Goal: Navigation & Orientation: Find specific page/section

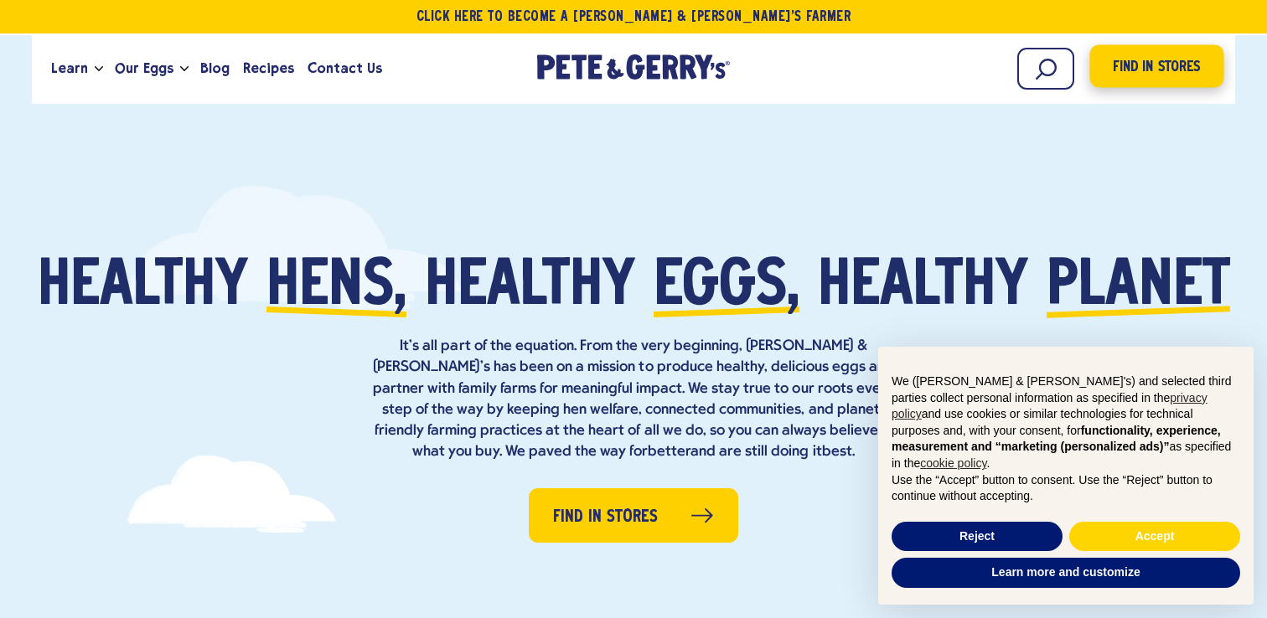
click at [1149, 68] on span "Find in Stores" at bounding box center [1156, 67] width 87 height 23
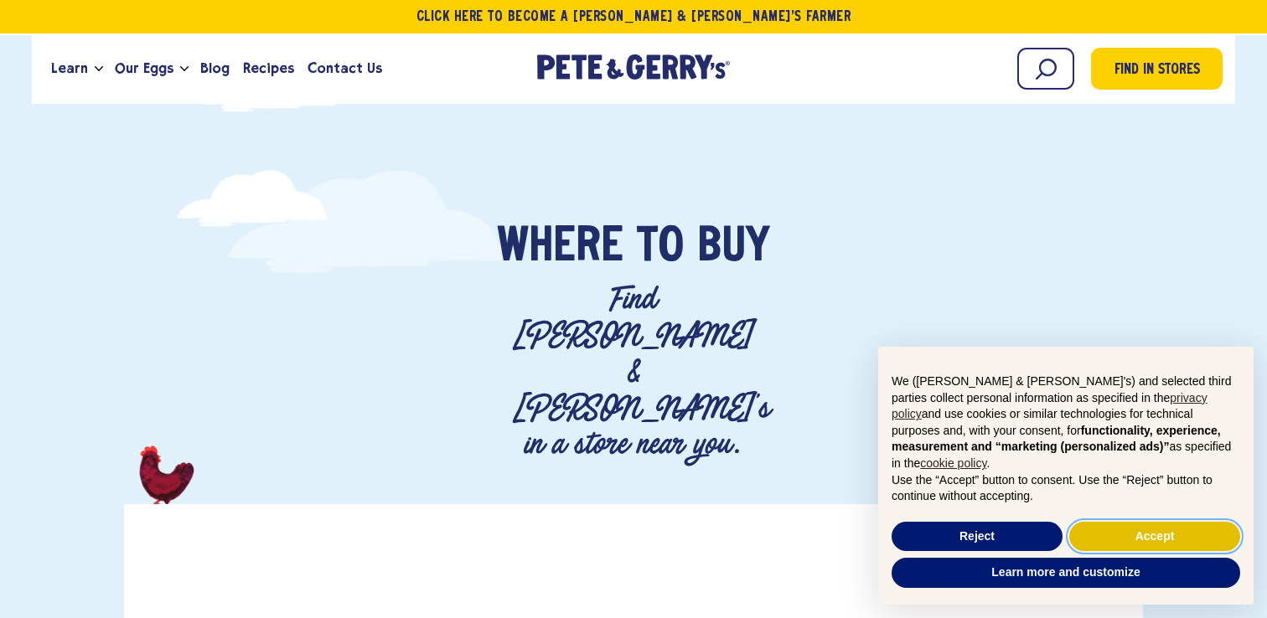
click at [1129, 540] on button "Accept" at bounding box center [1154, 537] width 171 height 30
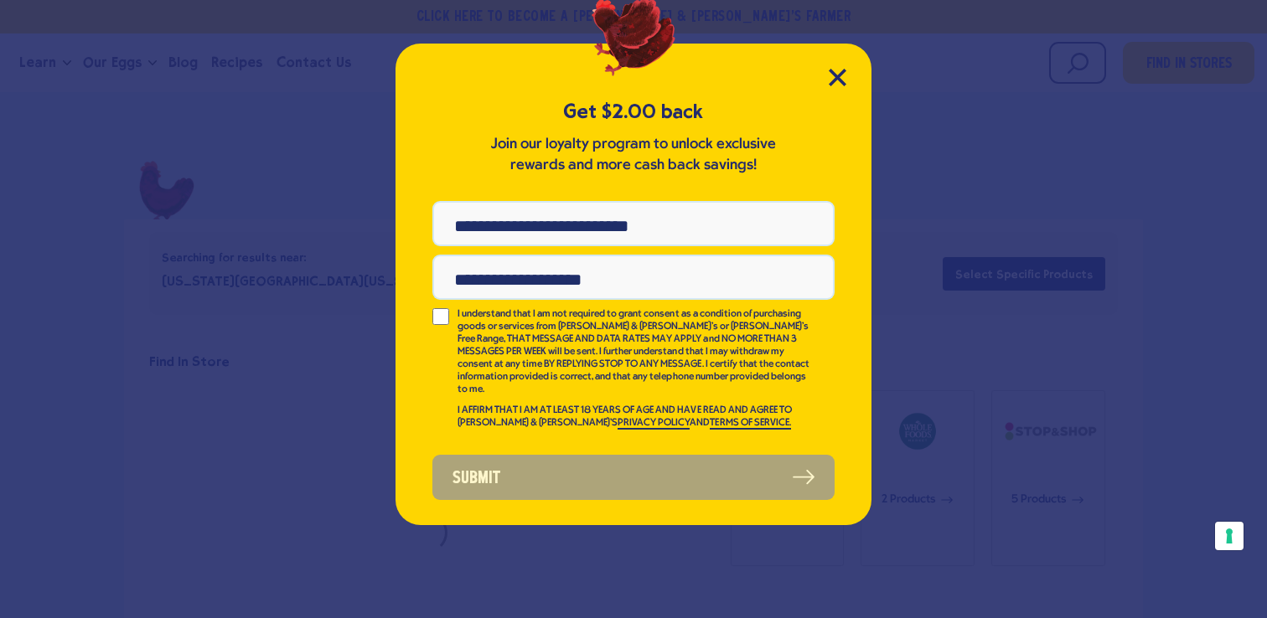
click at [330, 173] on div "Get $2.00 back Join our loyalty program to unlock exclusive rewards and more ca…" at bounding box center [633, 309] width 1267 height 618
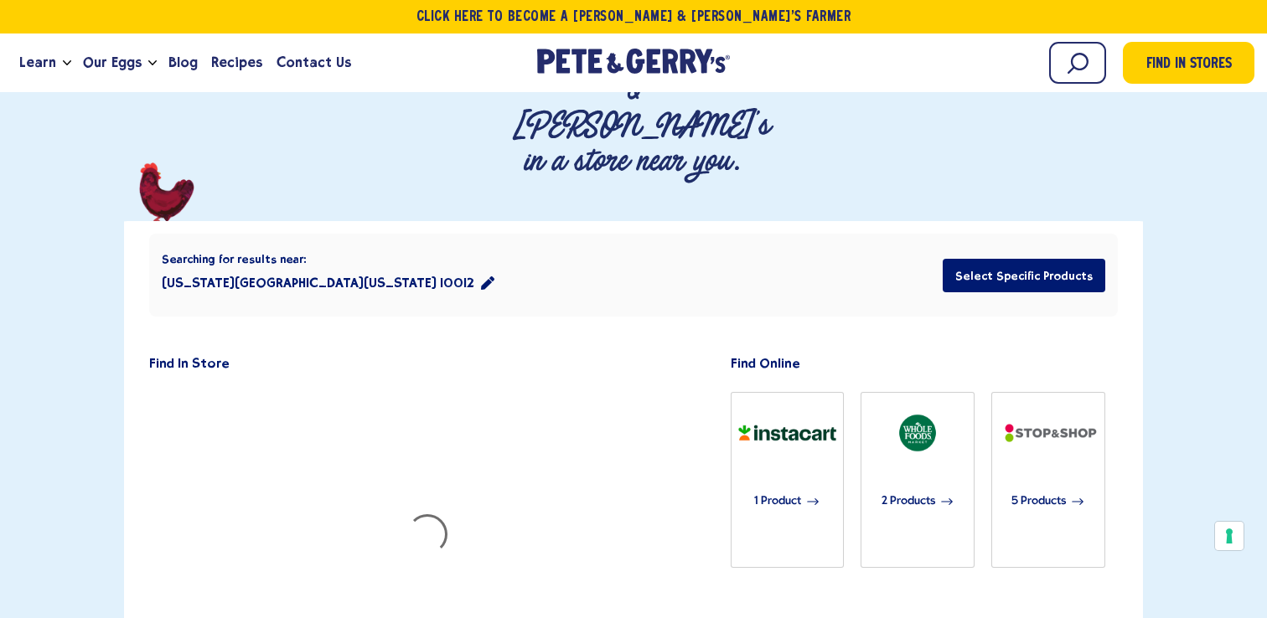
scroll to position [285, 0]
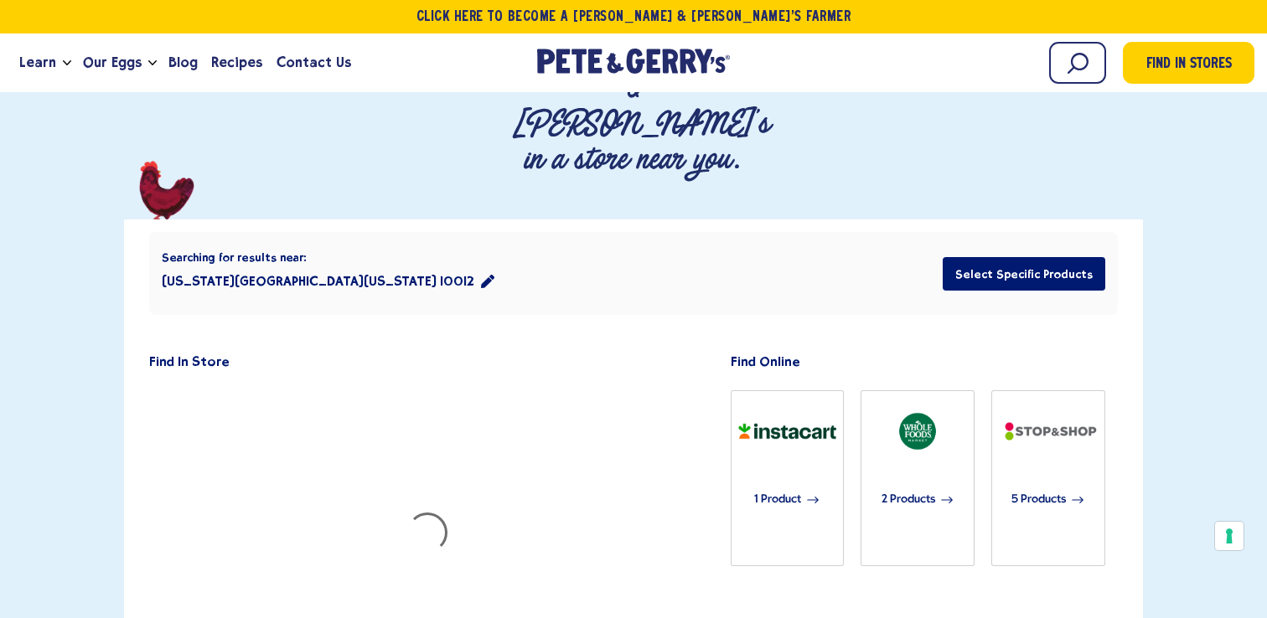
click at [481, 275] on icon "location filter" at bounding box center [487, 281] width 13 height 13
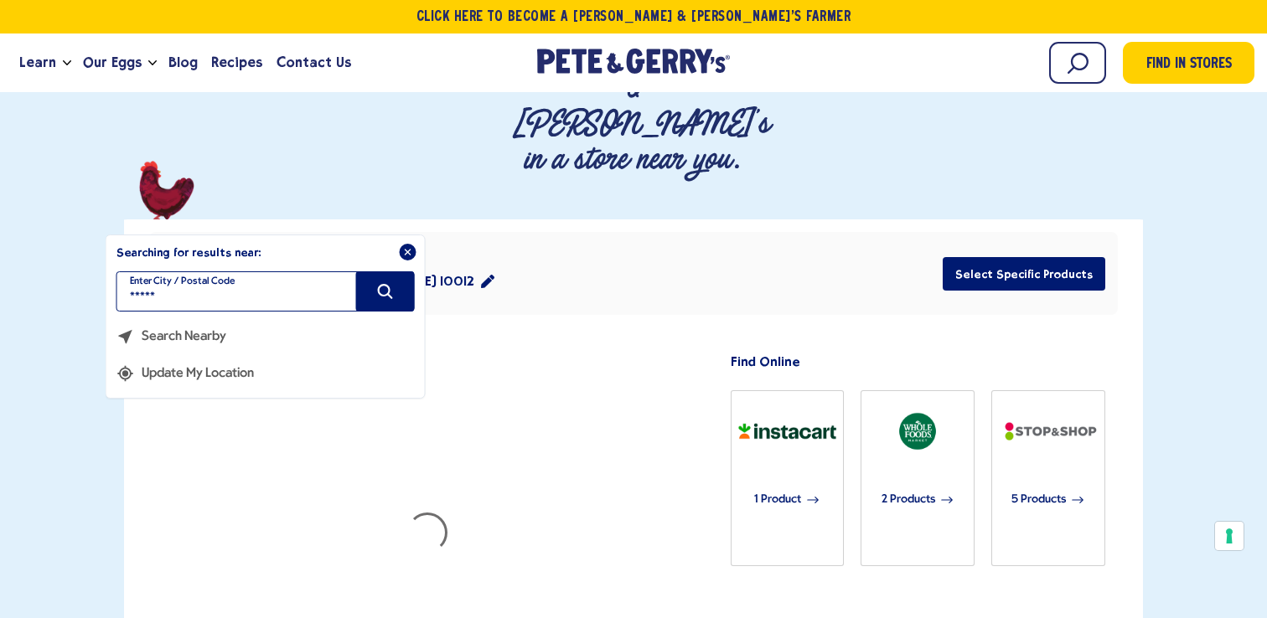
click at [215, 271] on input "*****" at bounding box center [265, 291] width 298 height 40
click at [215, 271] on input "filter" at bounding box center [265, 291] width 298 height 40
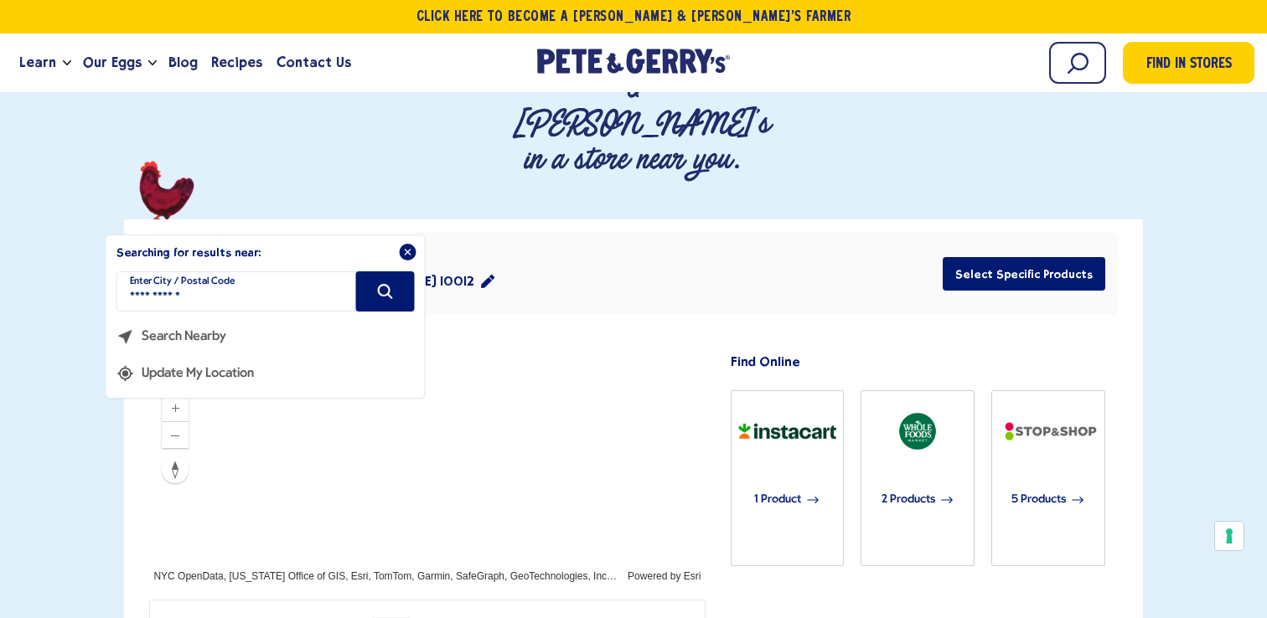
type input "**********"
click at [388, 282] on icon "Search" at bounding box center [385, 291] width 18 height 18
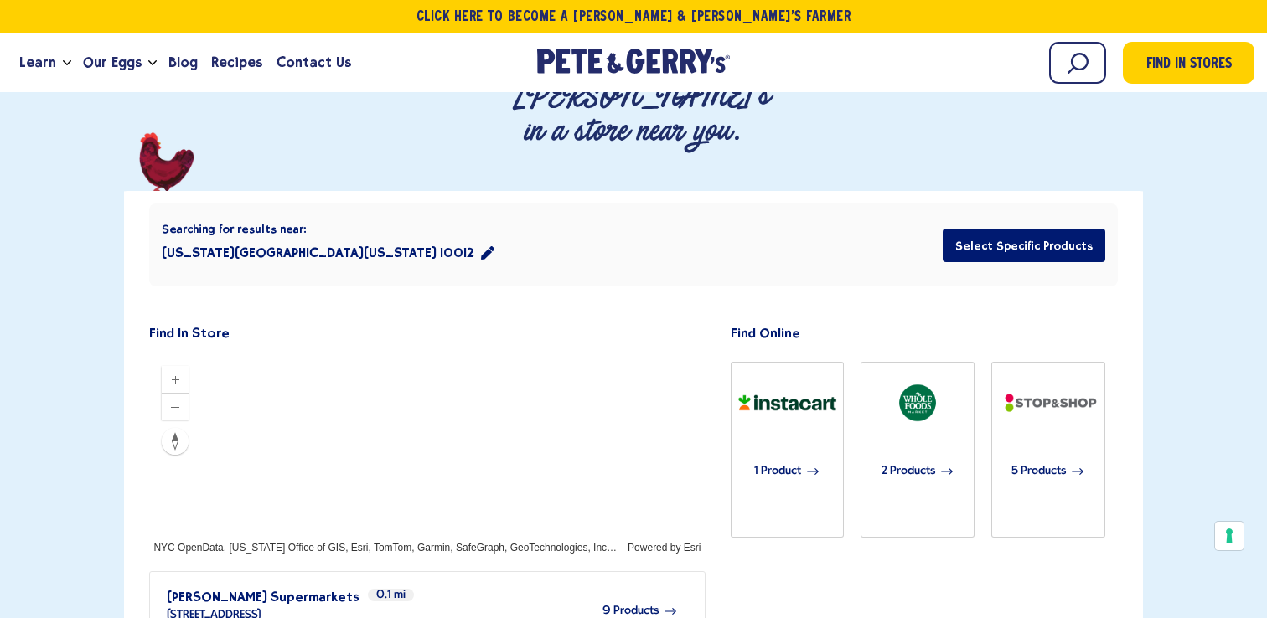
scroll to position [316, 0]
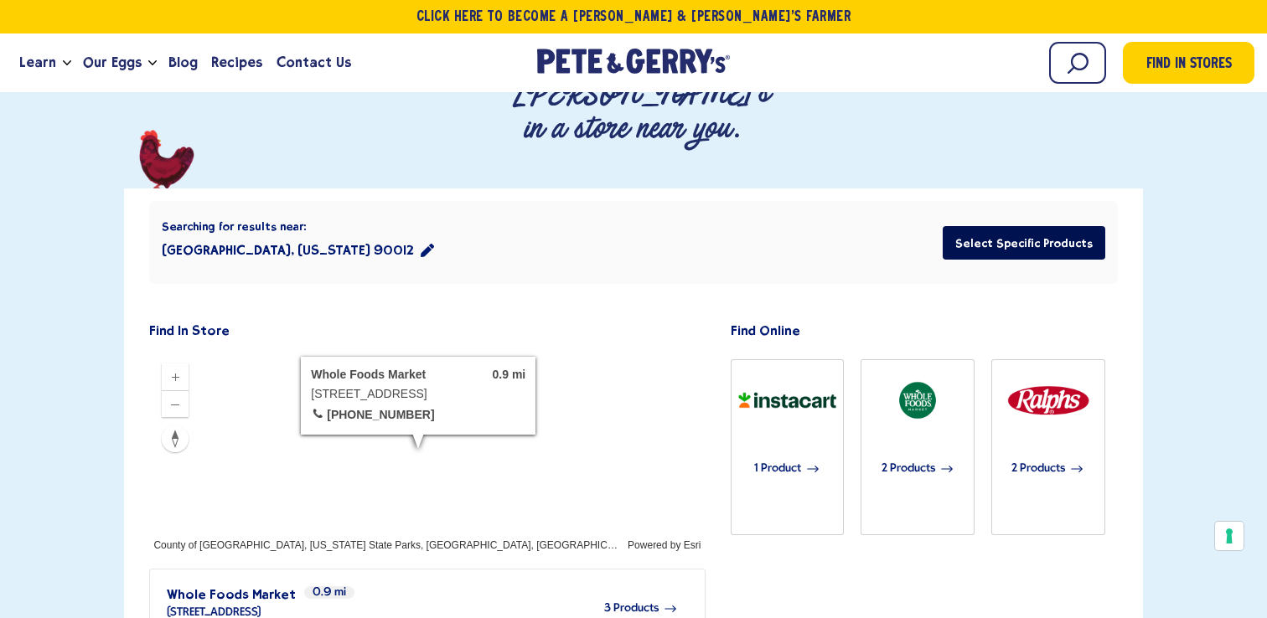
click at [1015, 226] on button "Select Specific Products" at bounding box center [1024, 243] width 163 height 34
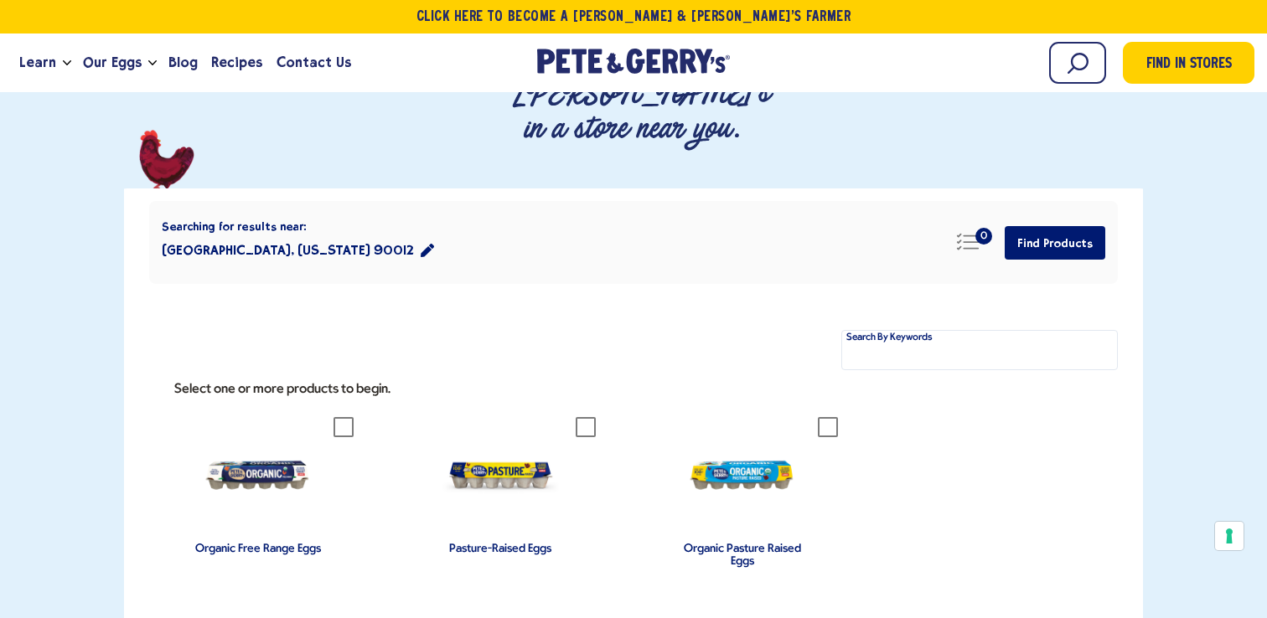
click at [756, 417] on img "group" at bounding box center [742, 475] width 117 height 117
click at [1032, 226] on button "Find Products" at bounding box center [1055, 243] width 101 height 34
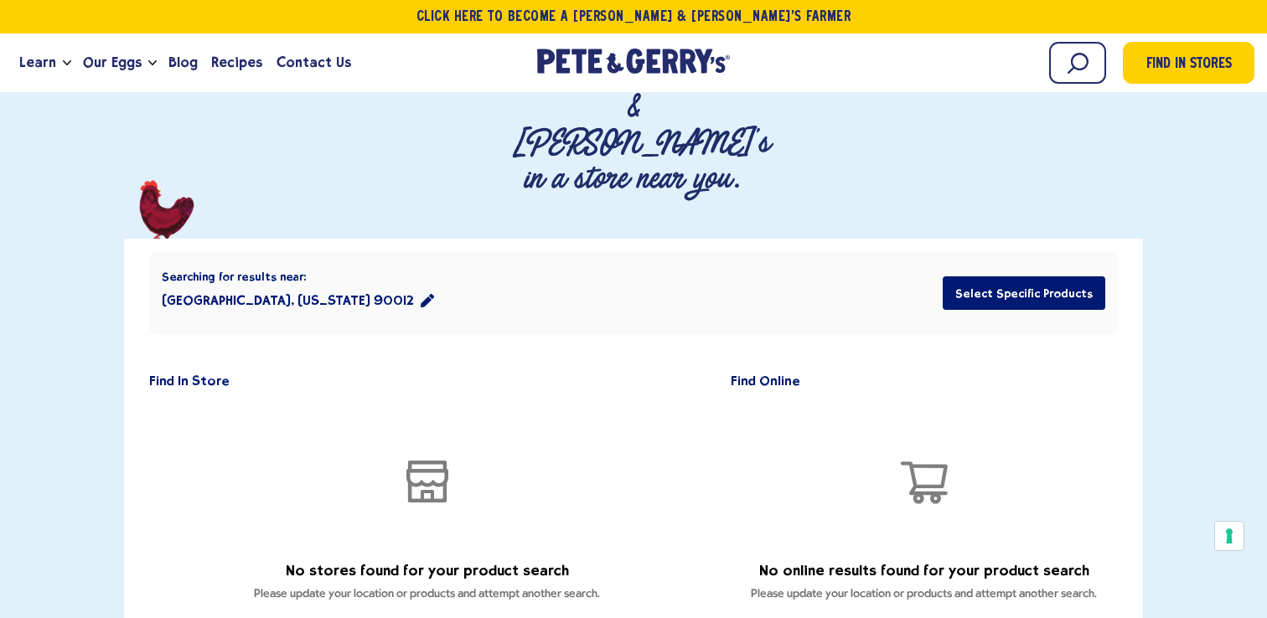
scroll to position [262, 0]
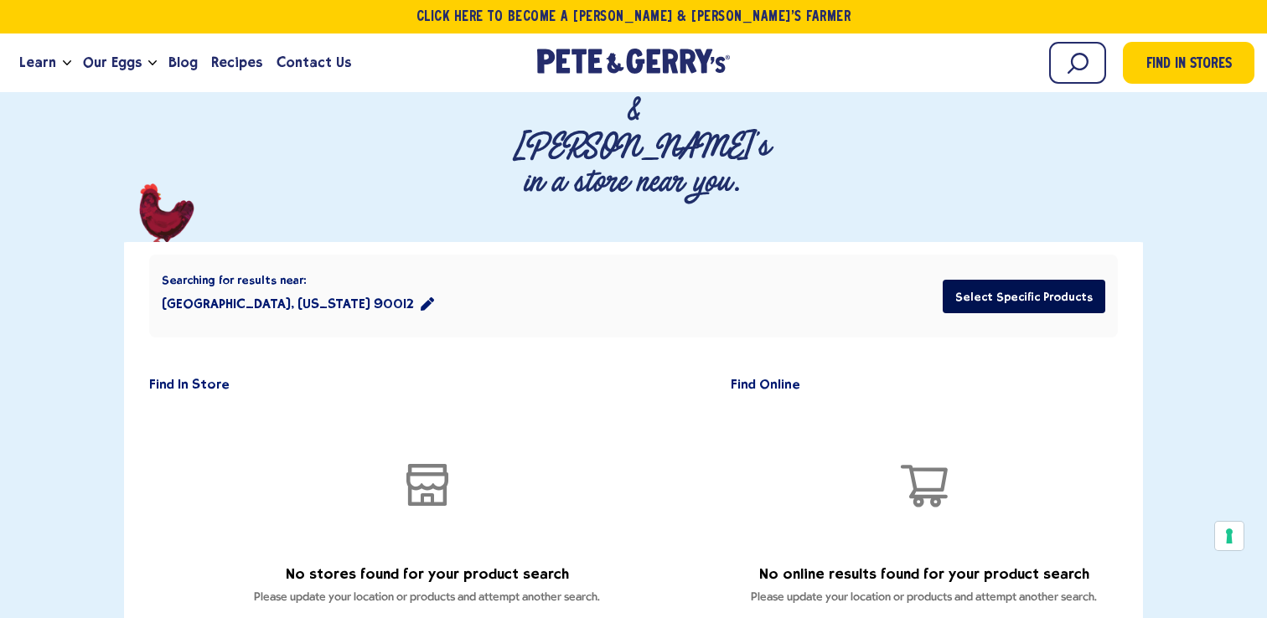
click at [1007, 280] on button "Select Specific Products" at bounding box center [1024, 297] width 163 height 34
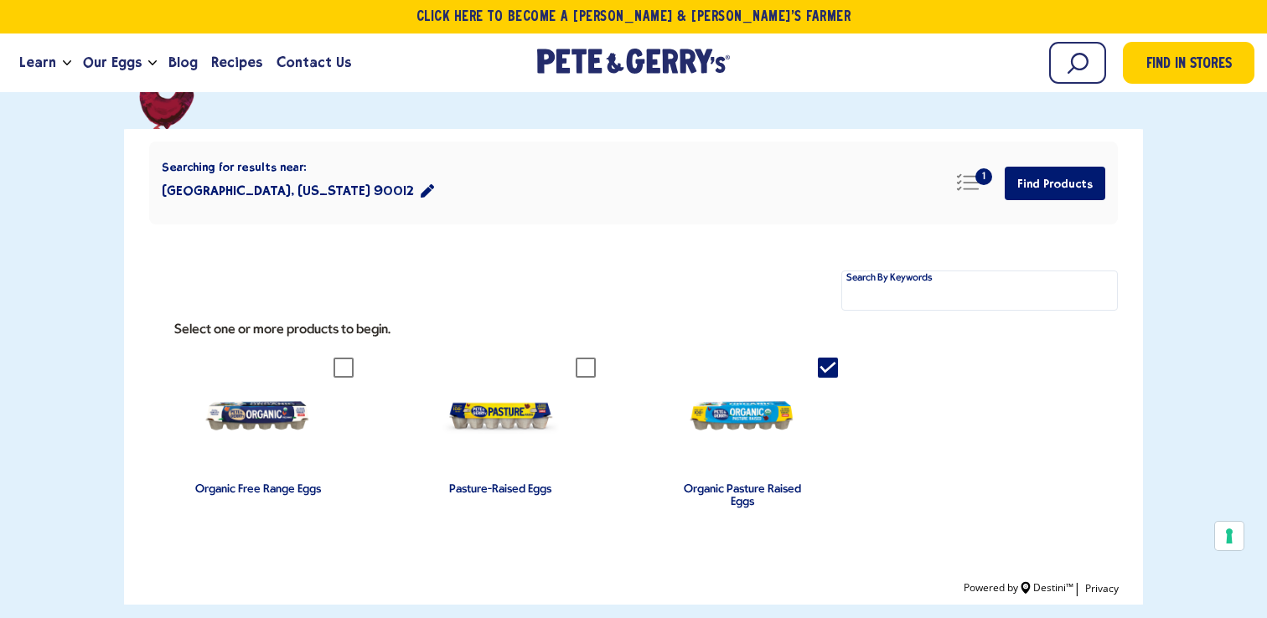
scroll to position [0, 0]
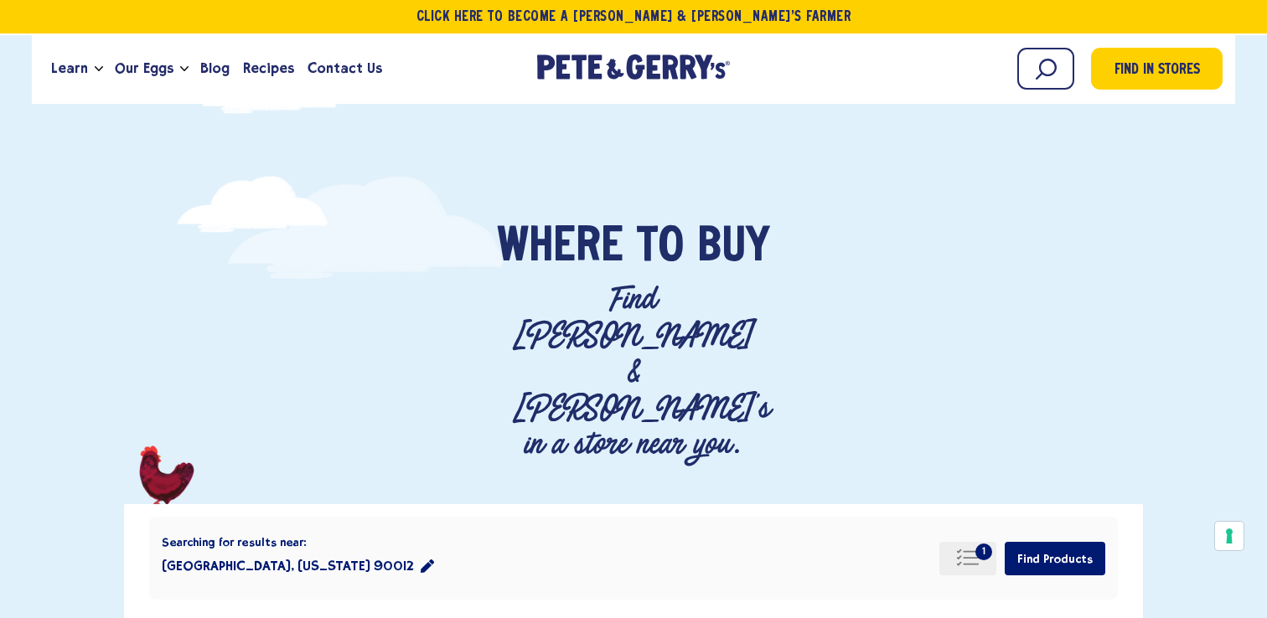
click at [967, 546] on icon "1 Selected Products" at bounding box center [967, 558] width 25 height 25
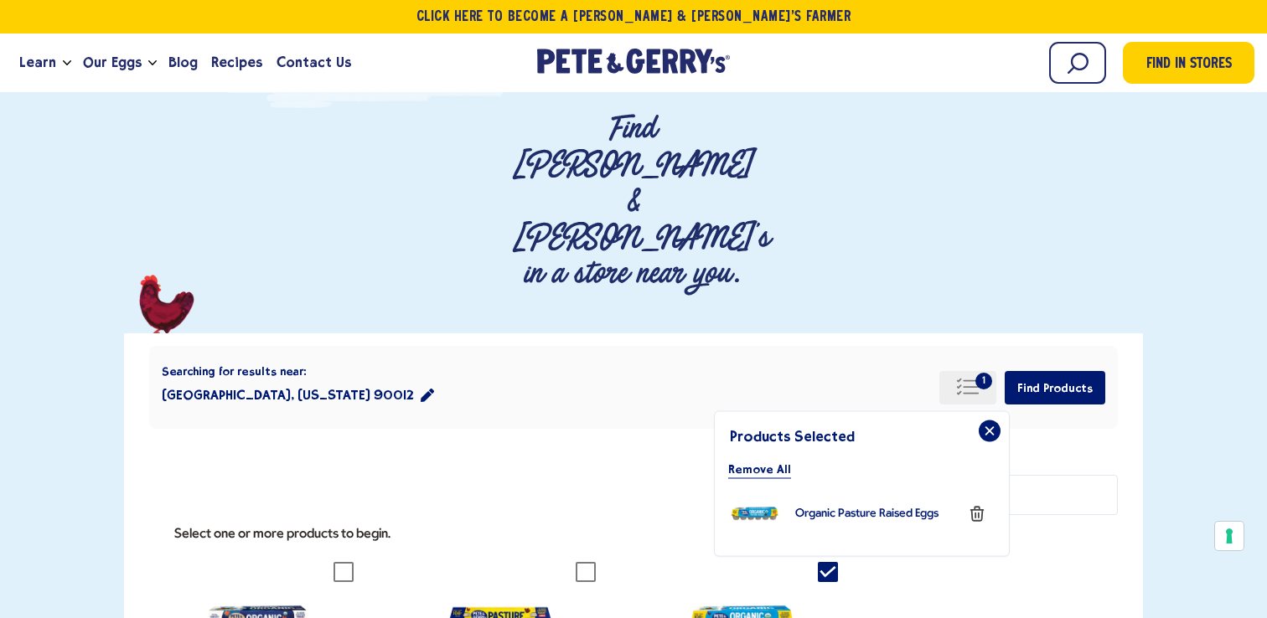
scroll to position [173, 0]
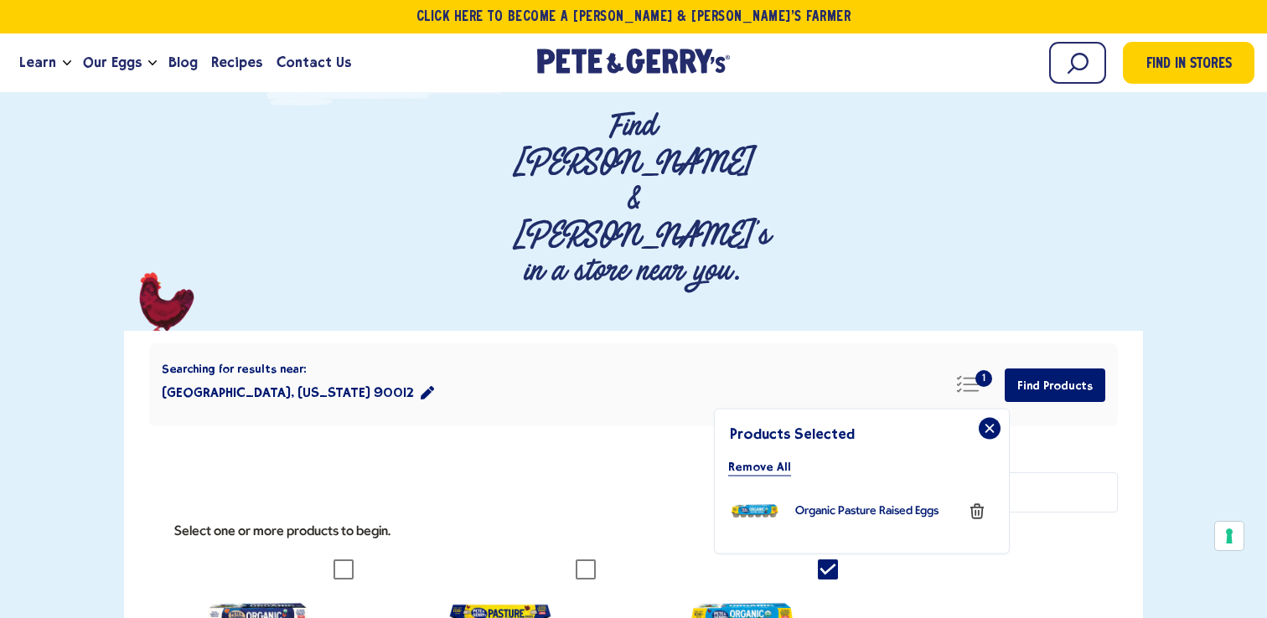
click at [467, 331] on header "Searching for results near: [GEOGRAPHIC_DATA], [US_STATE] 90012 1 Products Sele…" at bounding box center [633, 395] width 968 height 129
click at [276, 376] on button "[GEOGRAPHIC_DATA], [US_STATE] 90012" at bounding box center [298, 393] width 272 height 34
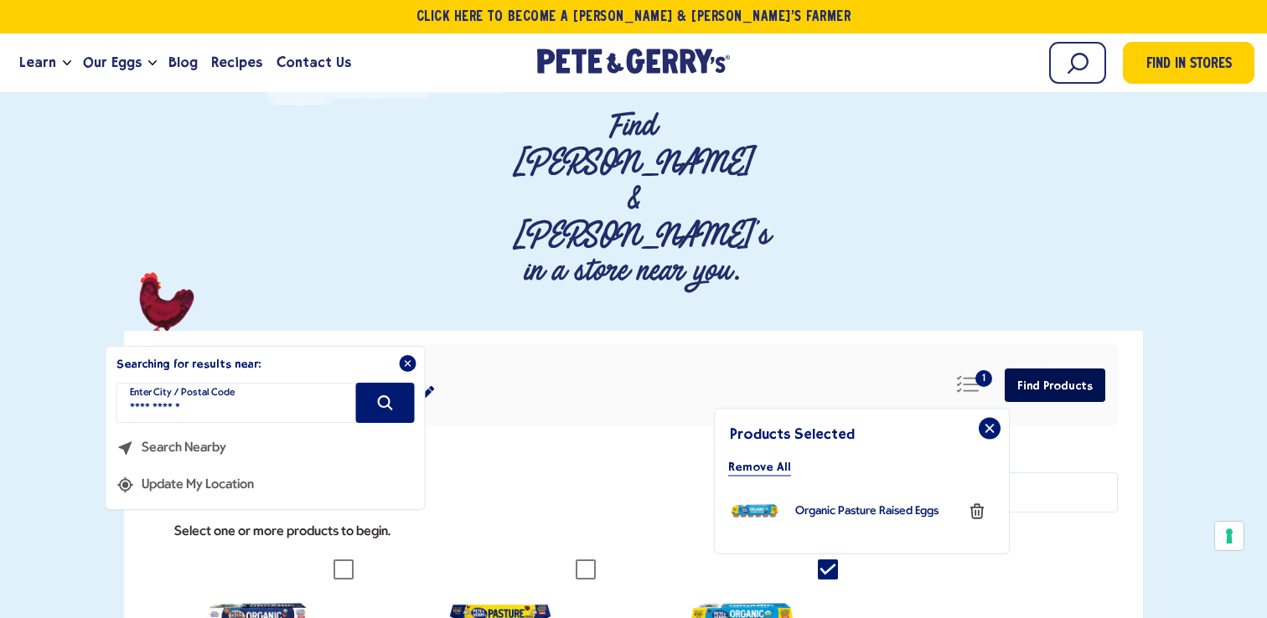
click at [1060, 369] on button "Find Products" at bounding box center [1055, 386] width 101 height 34
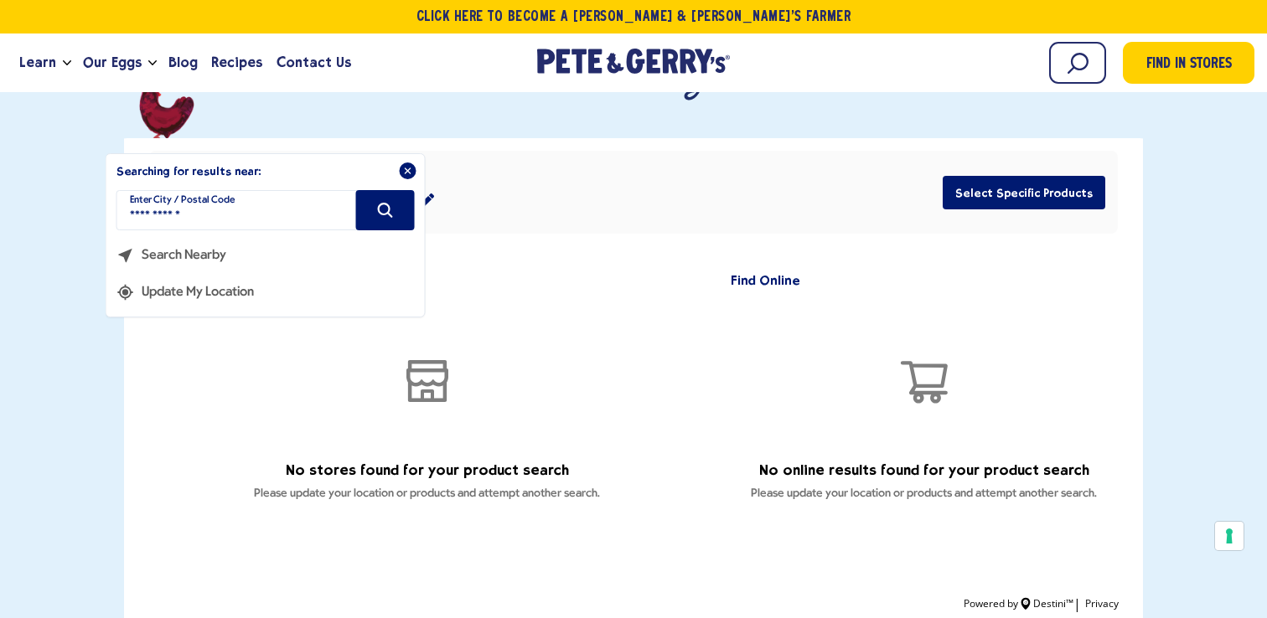
scroll to position [365, 0]
click at [652, 353] on div "No stores found for your product search Please update your location or products…" at bounding box center [426, 407] width 555 height 211
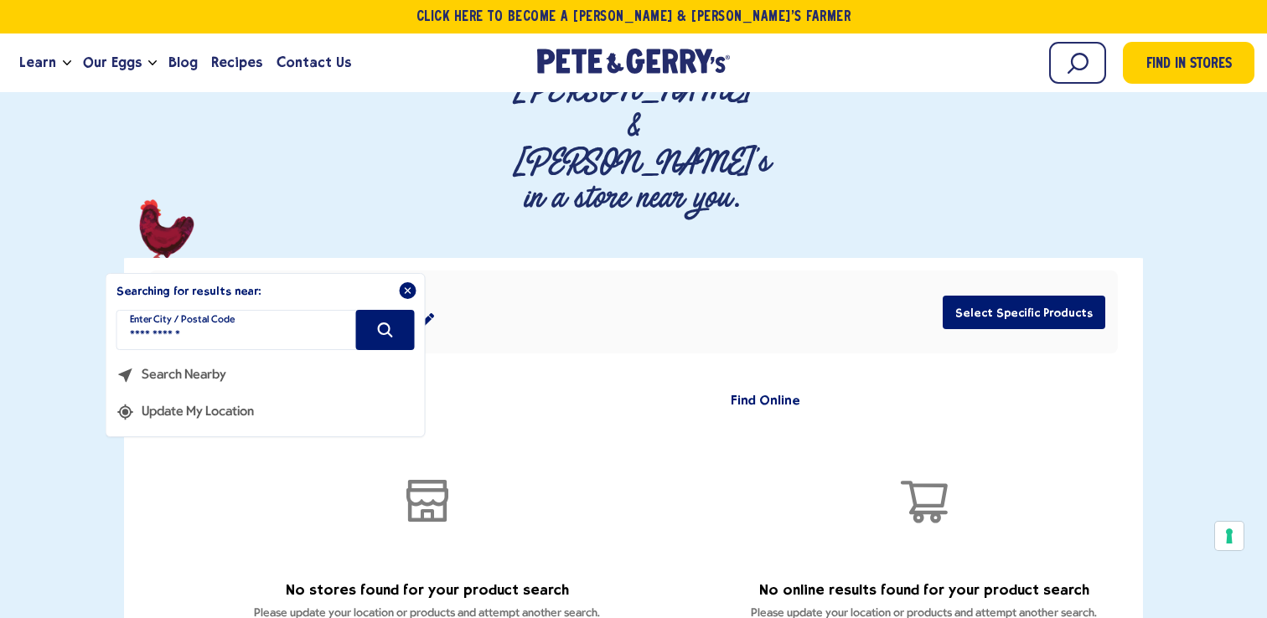
scroll to position [245, 0]
click at [490, 271] on div "**********" at bounding box center [633, 312] width 968 height 83
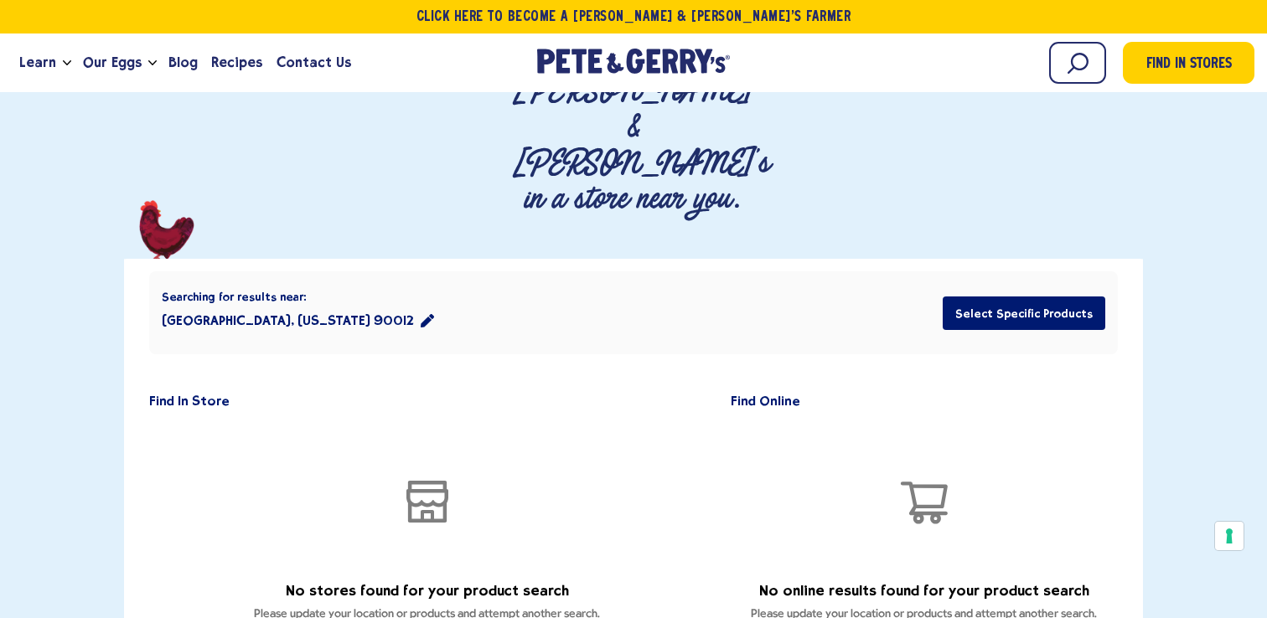
click at [406, 286] on icon "Close" at bounding box center [408, 292] width 12 height 12
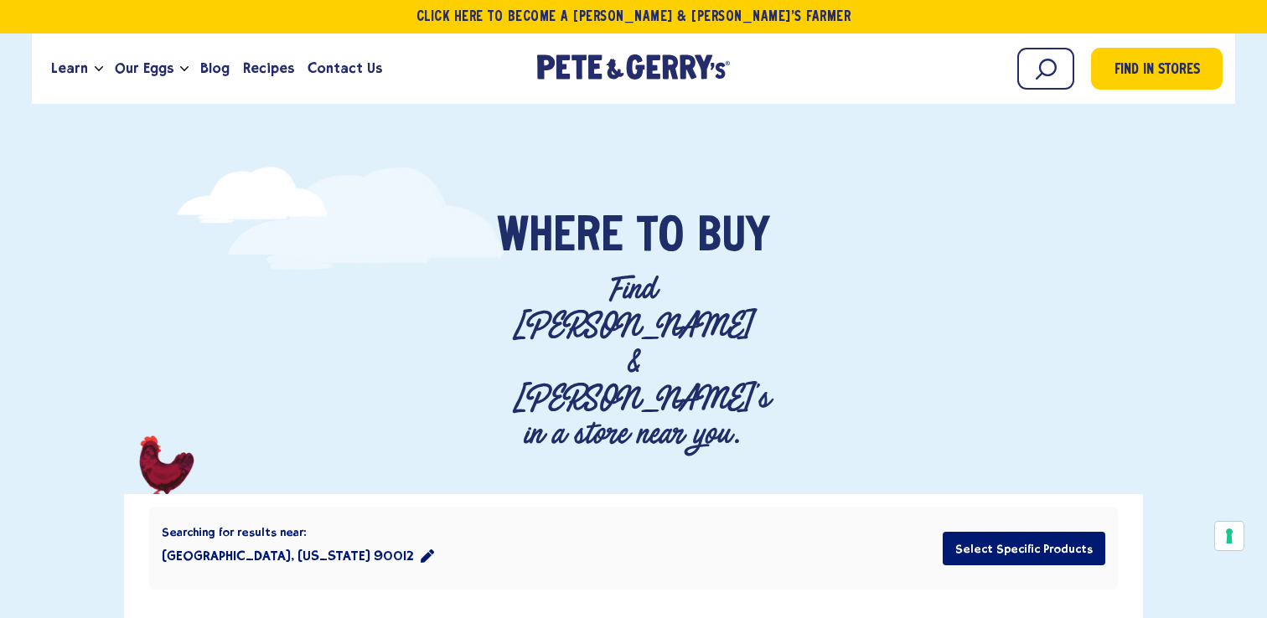
scroll to position [0, 0]
